Goal: Information Seeking & Learning: Learn about a topic

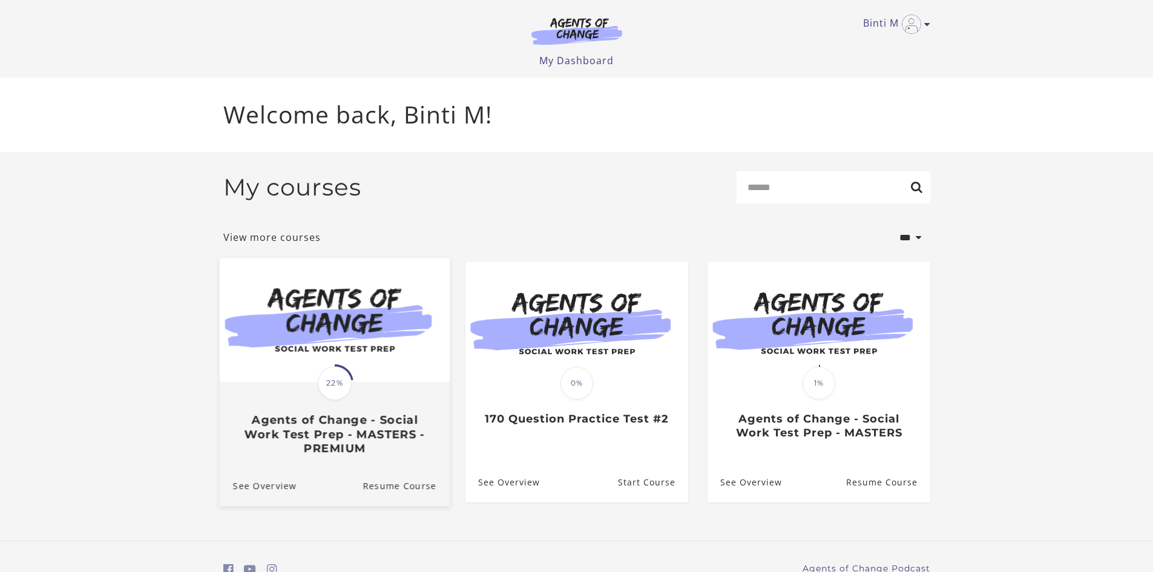
click at [305, 382] on img at bounding box center [334, 320] width 230 height 124
